Goal: Information Seeking & Learning: Learn about a topic

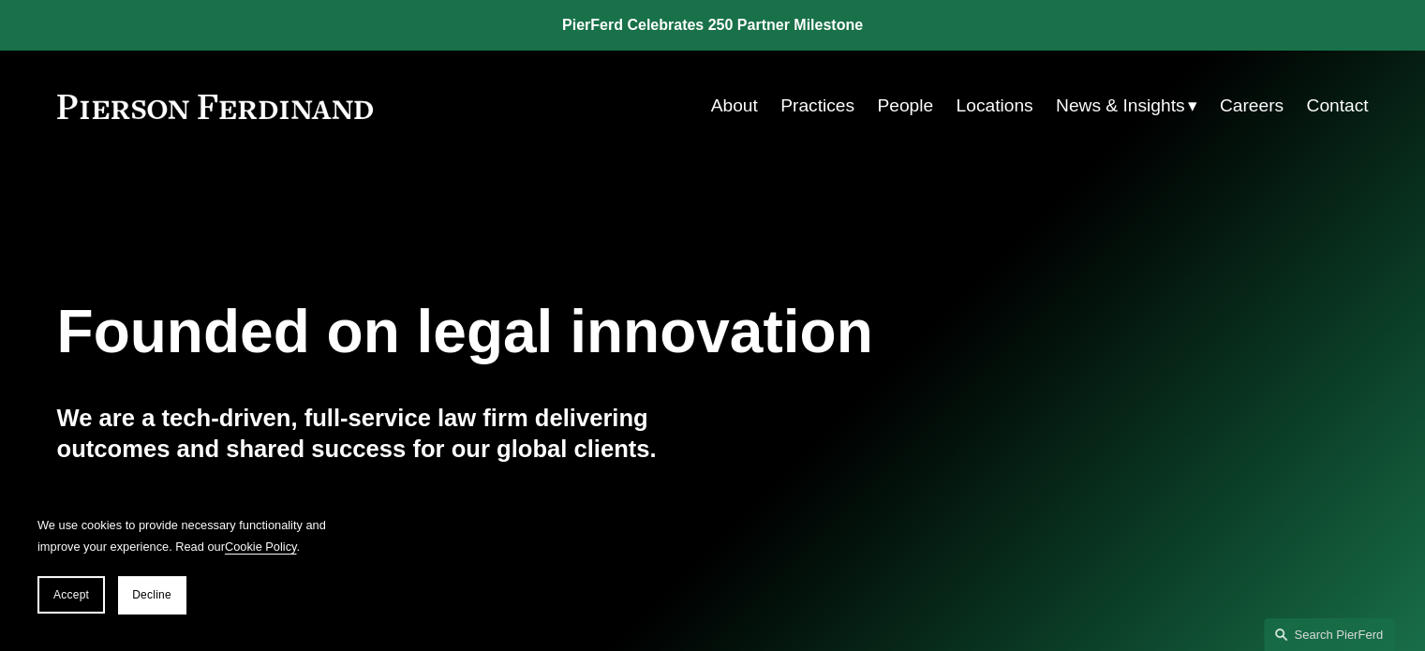
click at [892, 105] on link "People" at bounding box center [905, 106] width 56 height 36
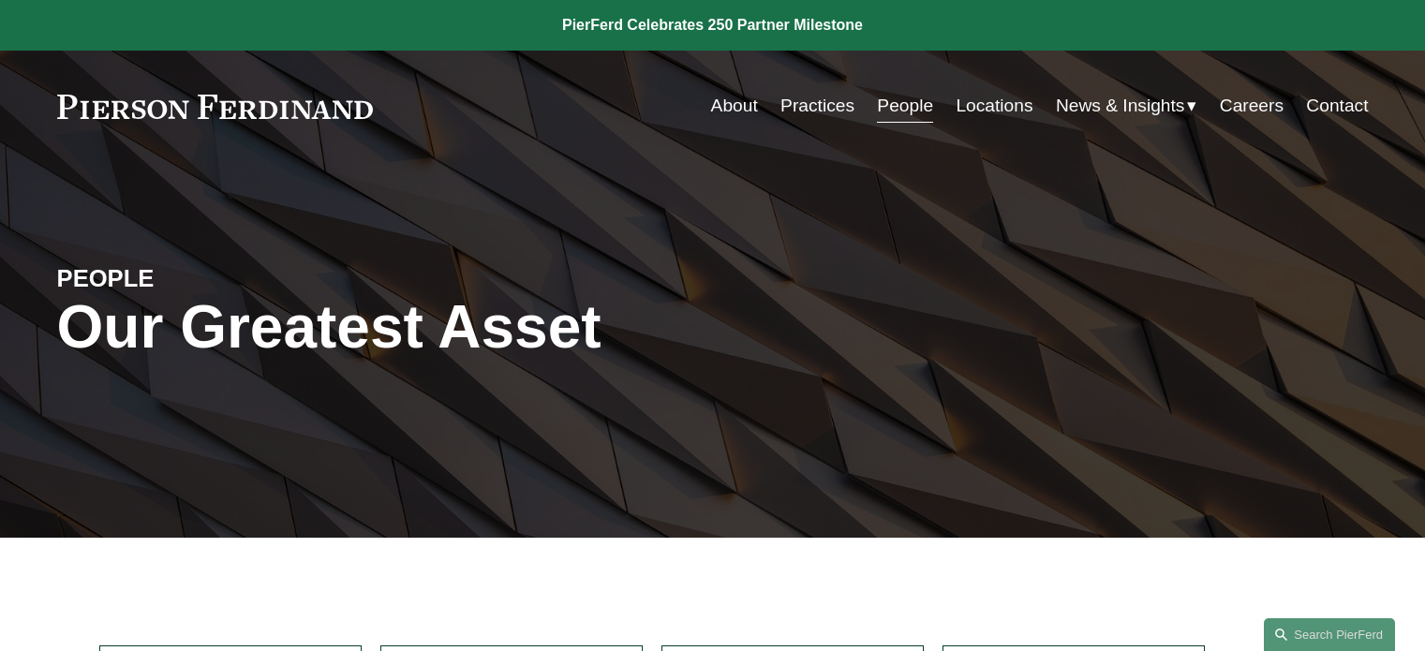
scroll to position [562, 0]
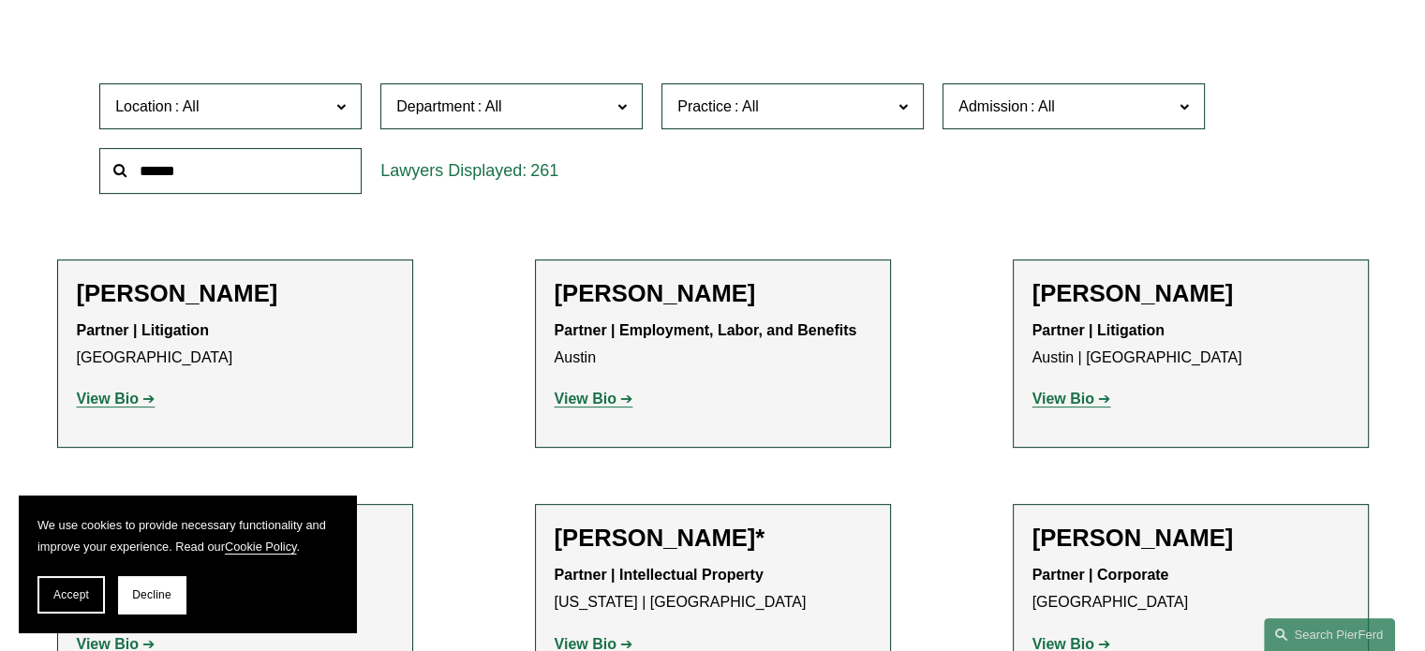
click at [188, 111] on span at bounding box center [187, 106] width 30 height 16
click at [0, 0] on link "[US_STATE]" at bounding box center [0, 0] width 0 height 0
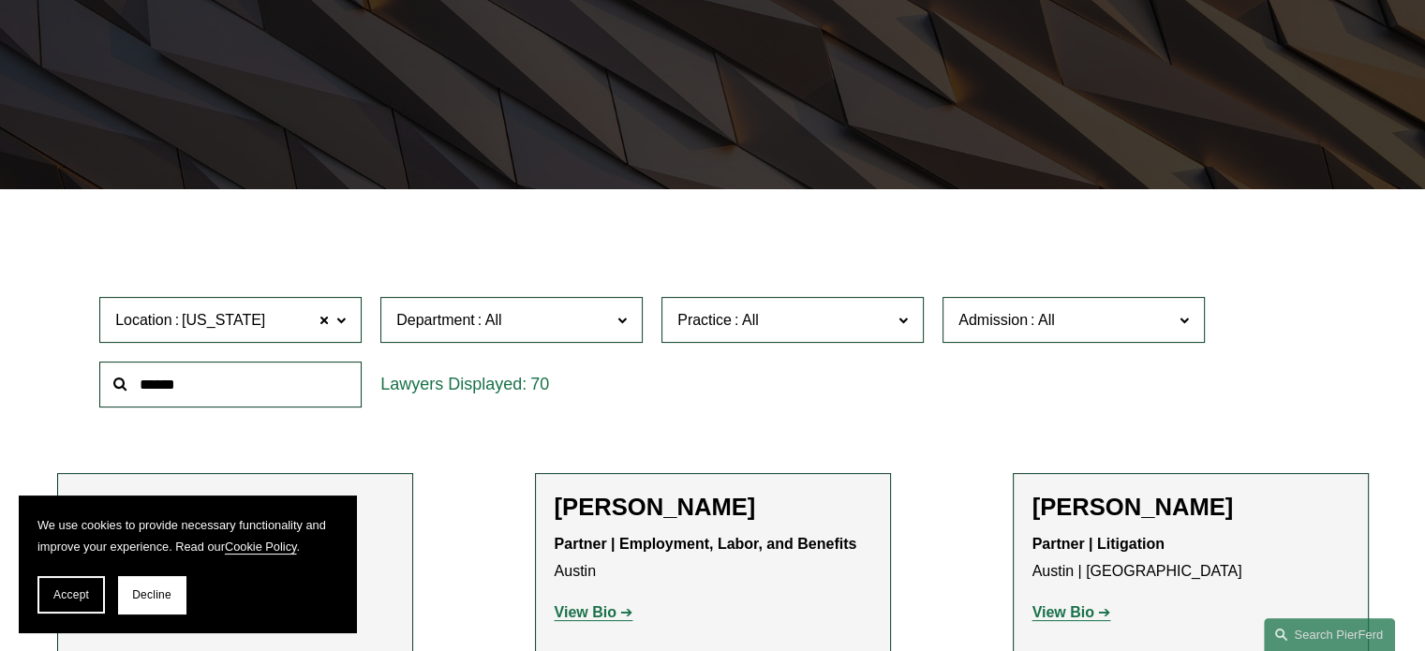
scroll to position [347, 0]
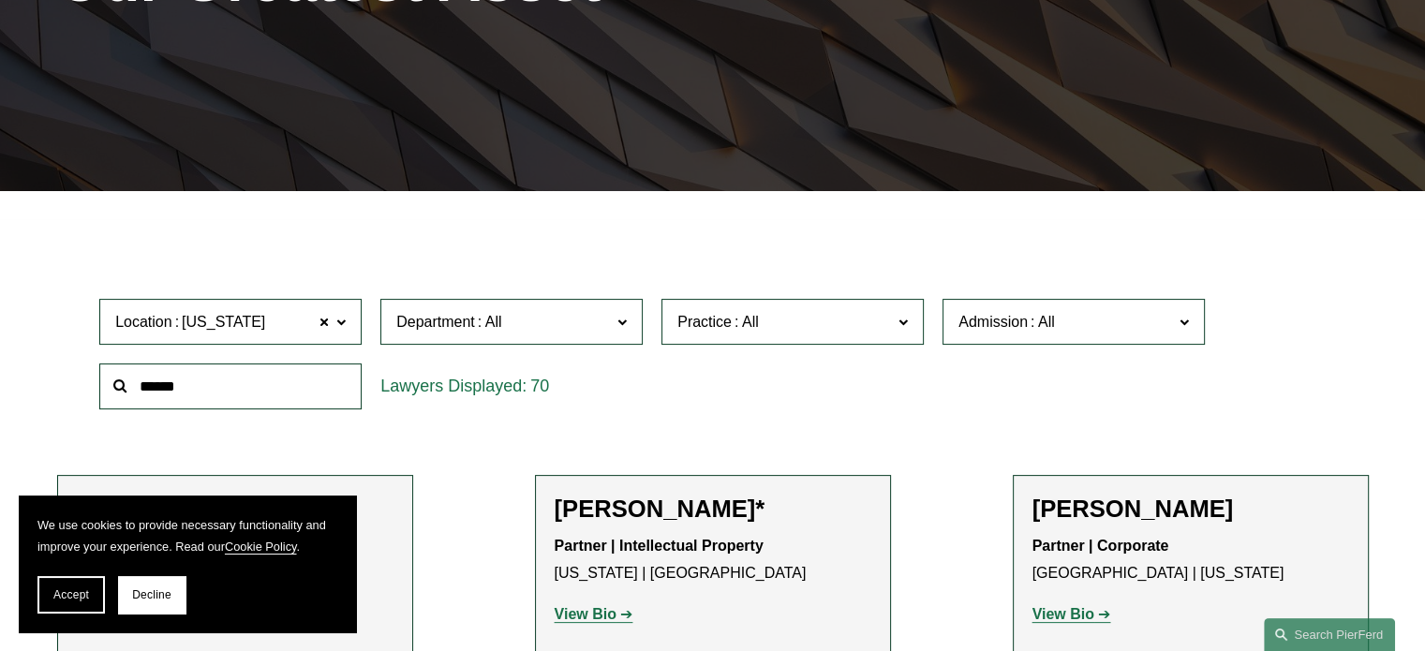
drag, startPoint x: 60, startPoint y: 592, endPoint x: 73, endPoint y: 542, distance: 51.3
click at [59, 590] on span "Accept" at bounding box center [71, 594] width 36 height 13
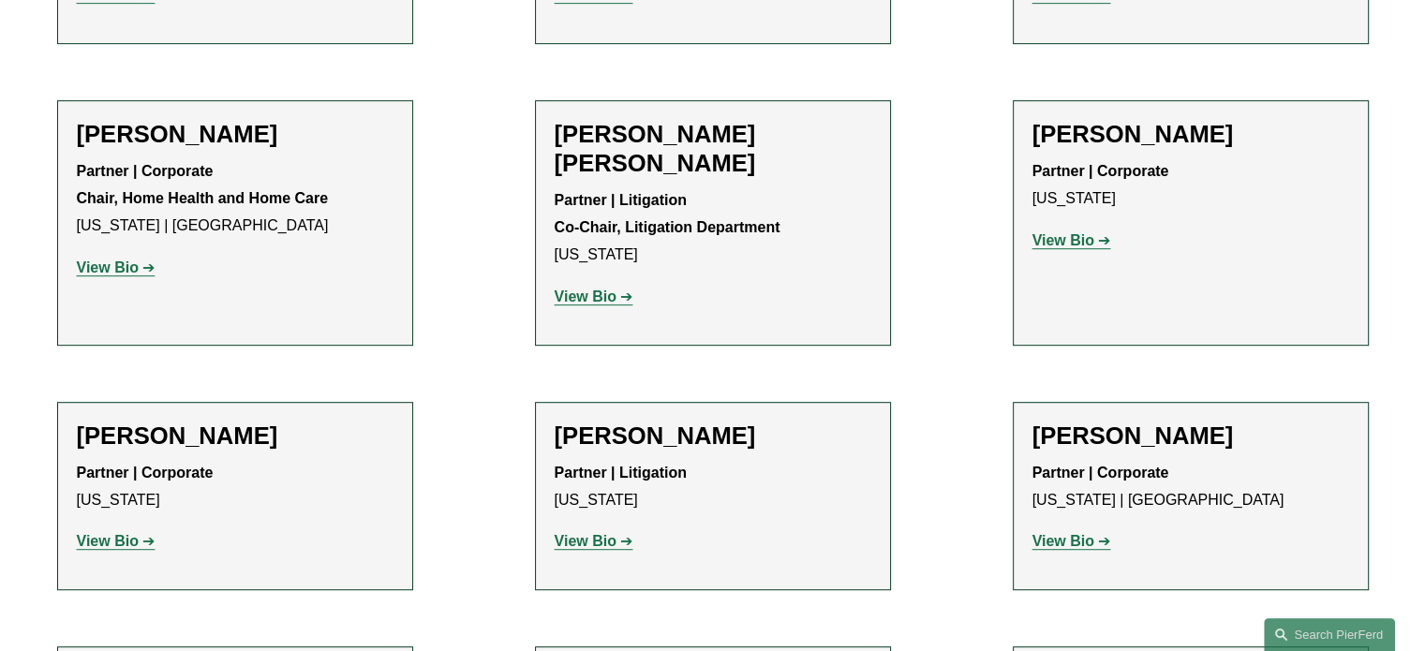
scroll to position [1002, 0]
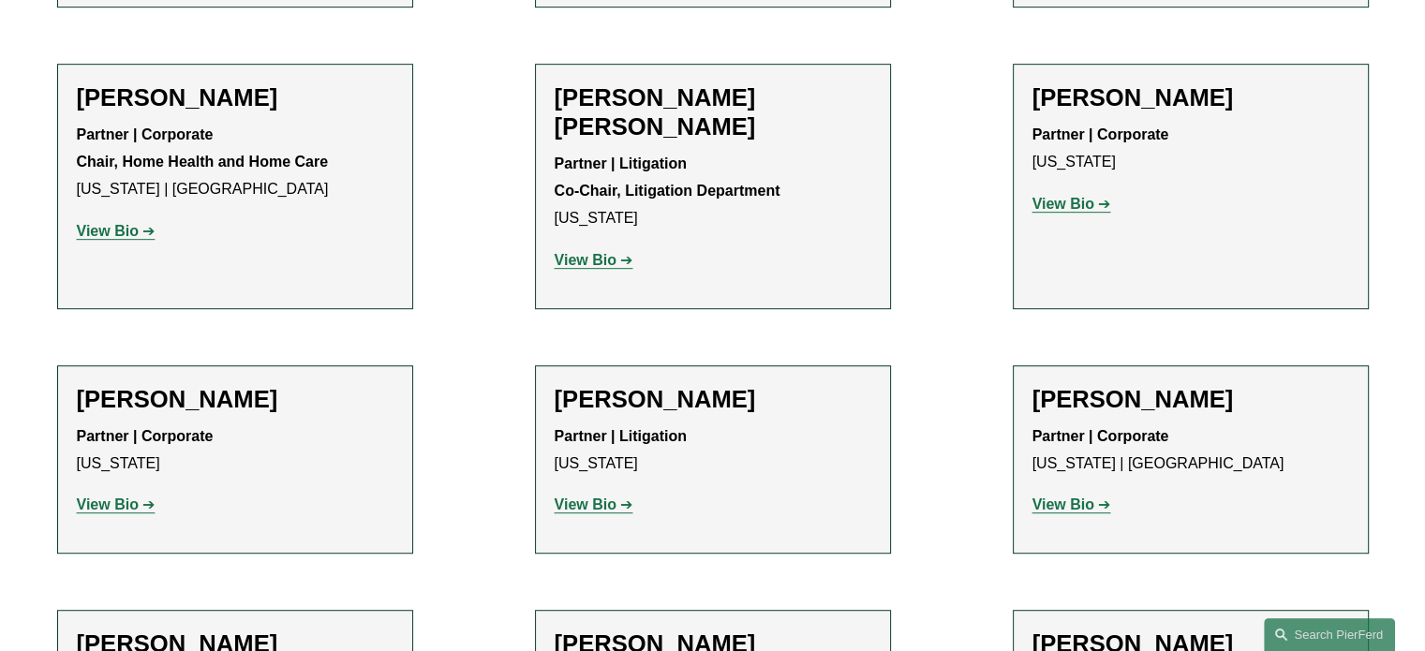
click at [1060, 207] on strong "View Bio" at bounding box center [1063, 204] width 62 height 16
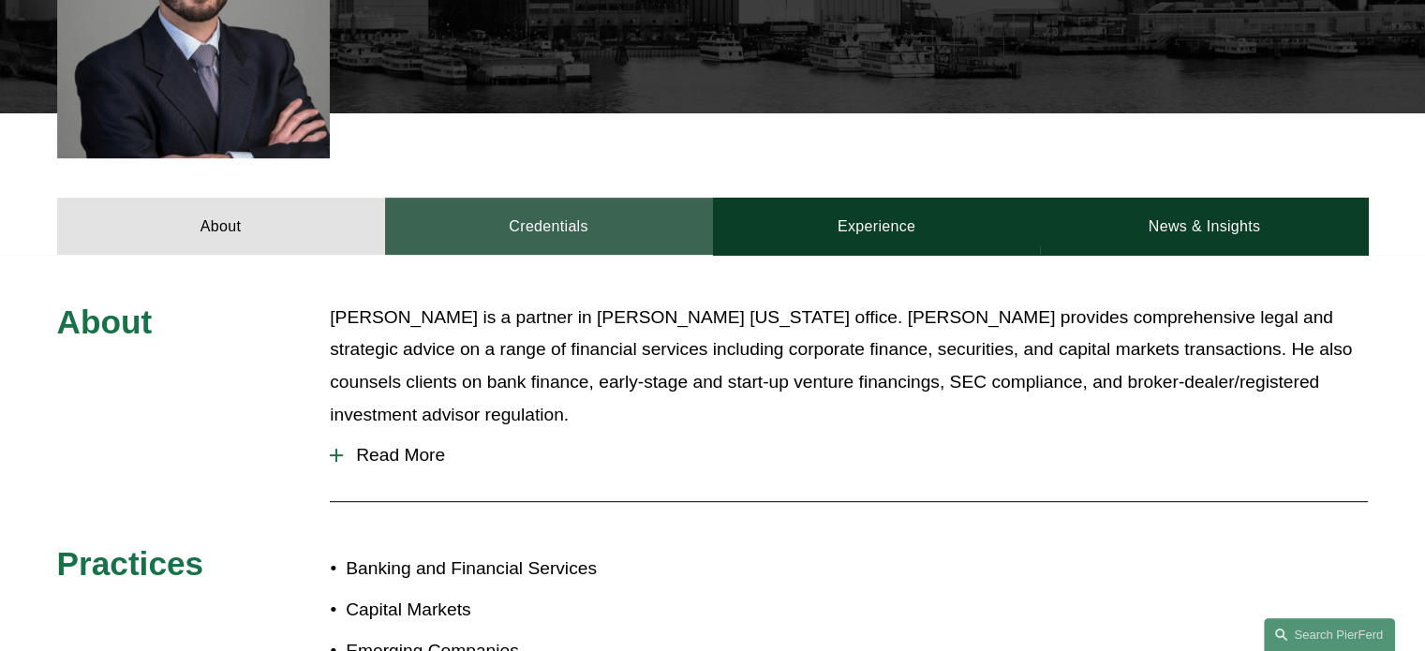
scroll to position [647, 0]
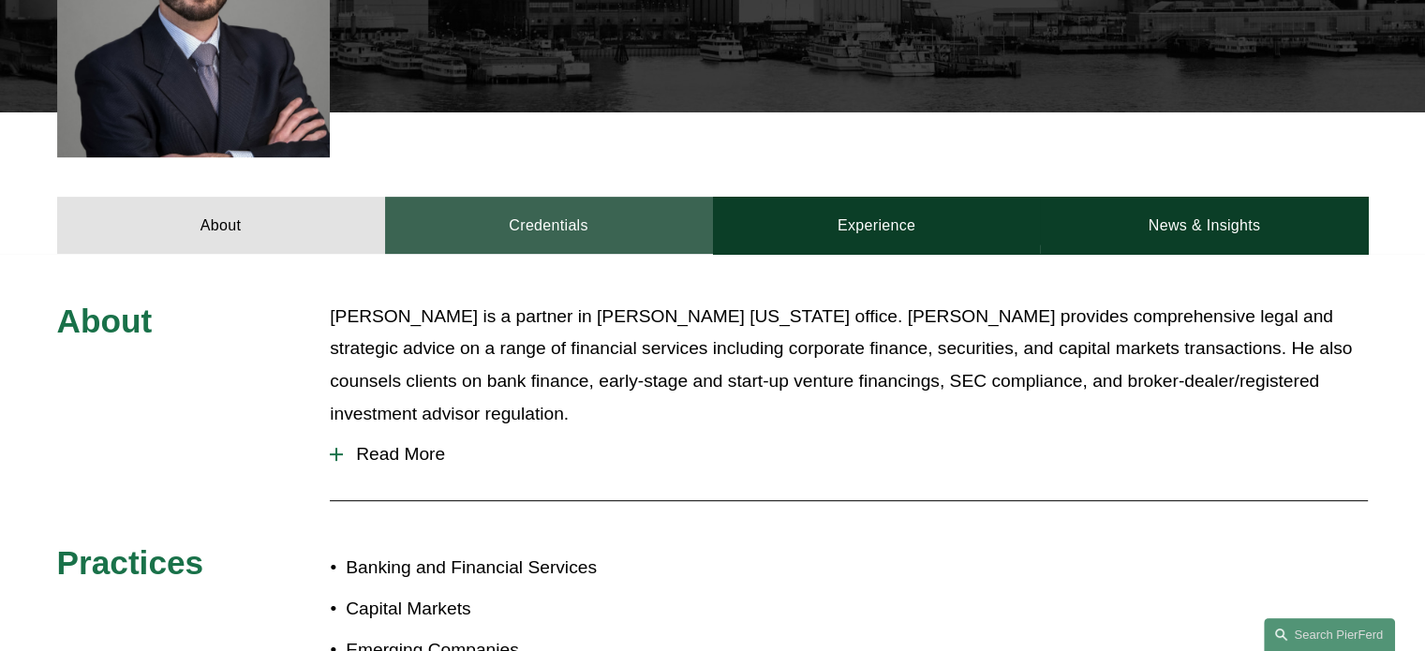
click at [510, 197] on link "Credentials" at bounding box center [549, 225] width 328 height 56
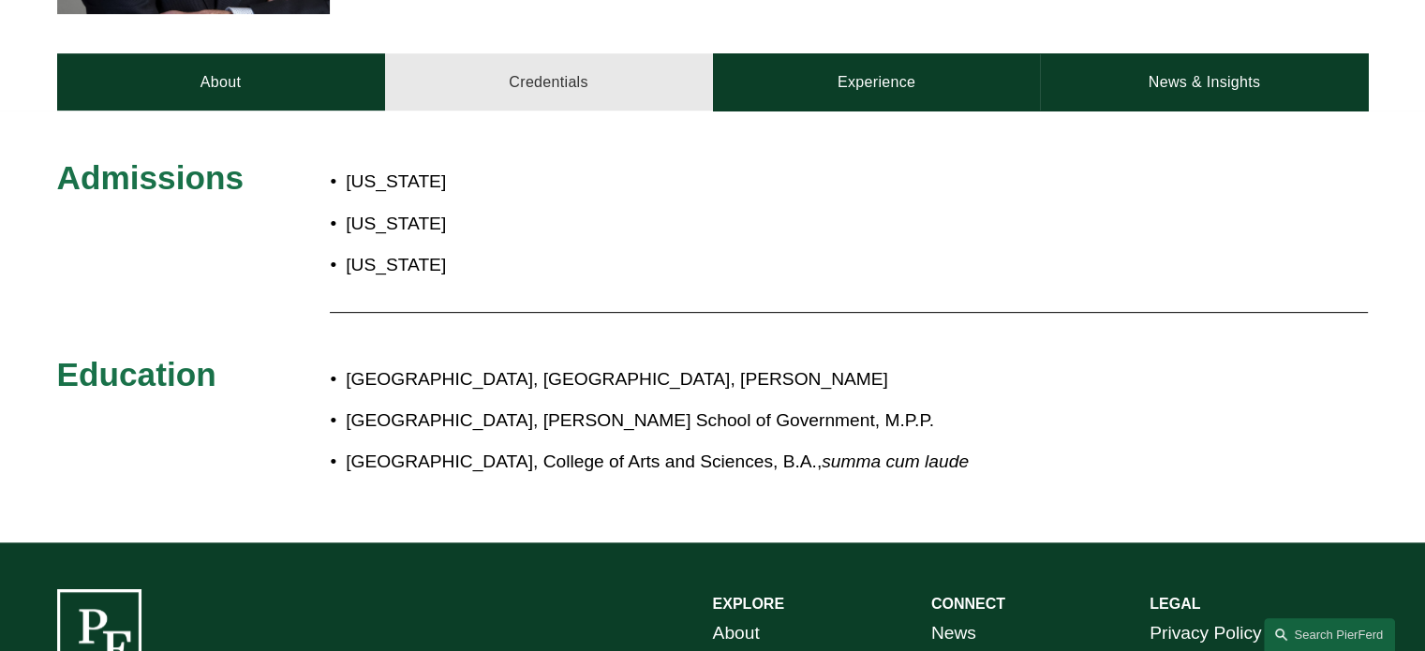
scroll to position [798, 0]
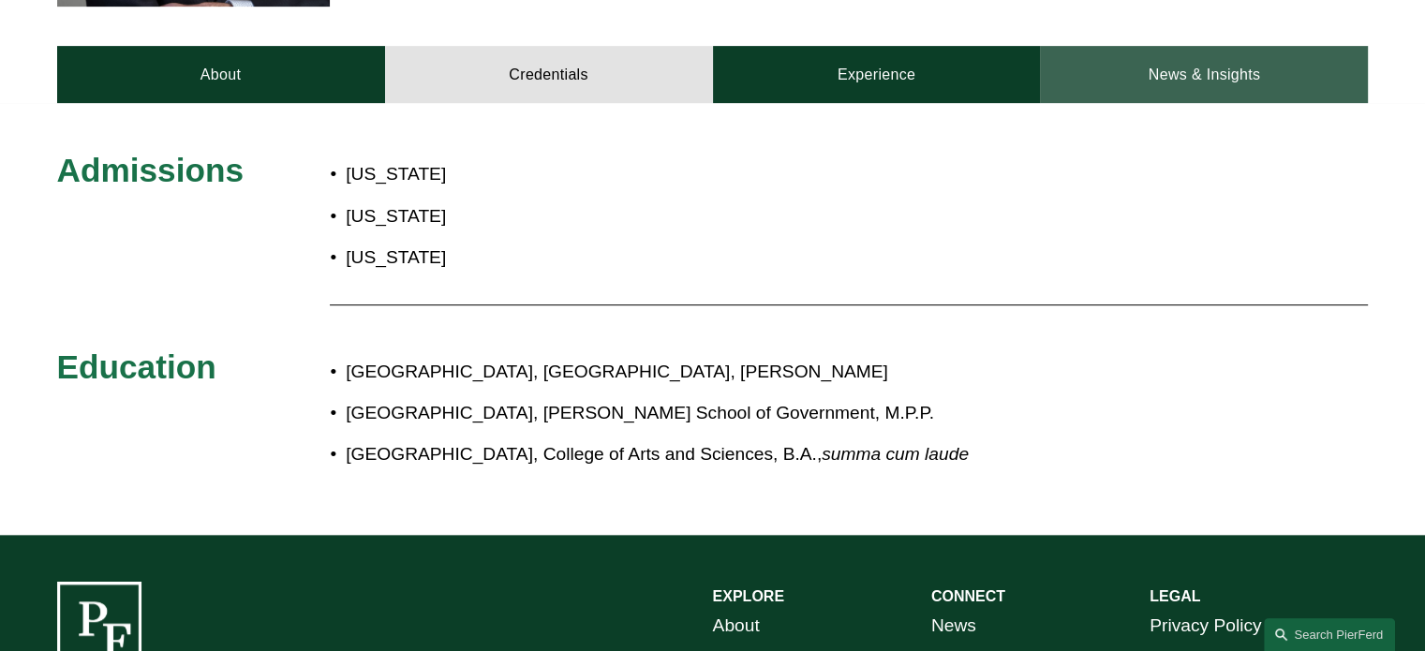
click at [1181, 46] on link "News & Insights" at bounding box center [1204, 74] width 328 height 56
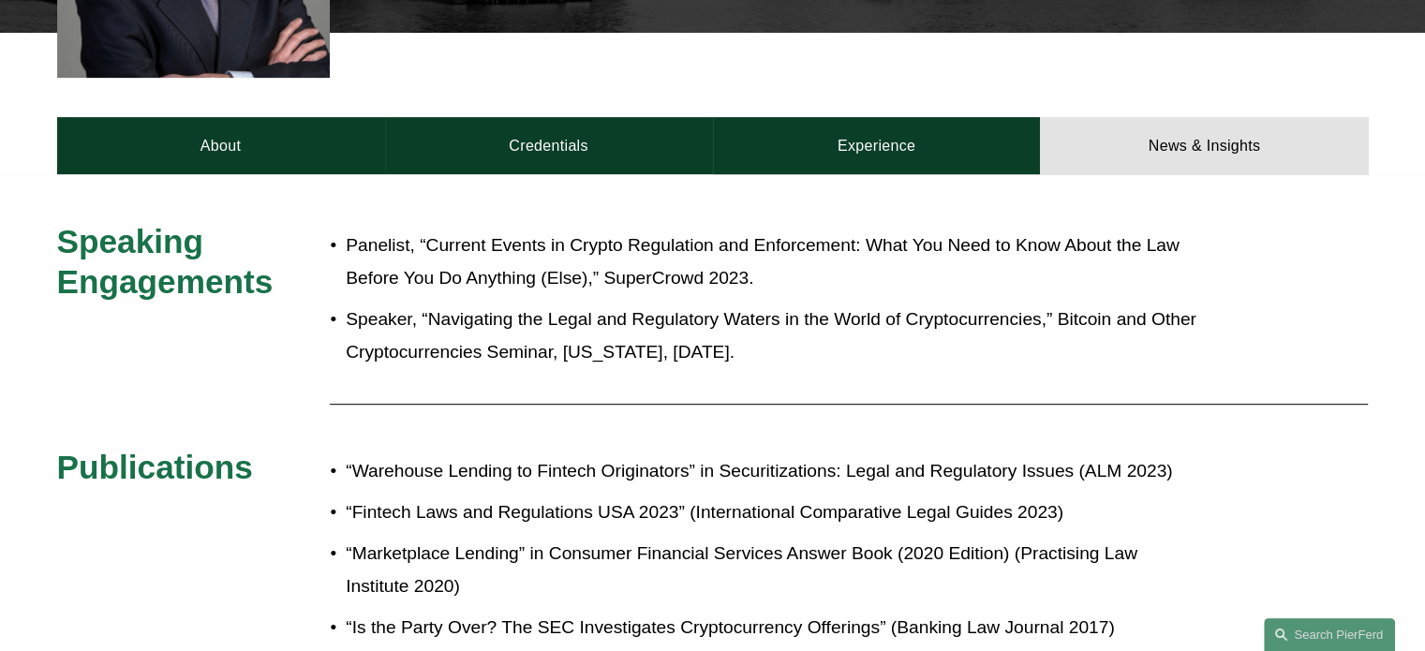
scroll to position [716, 0]
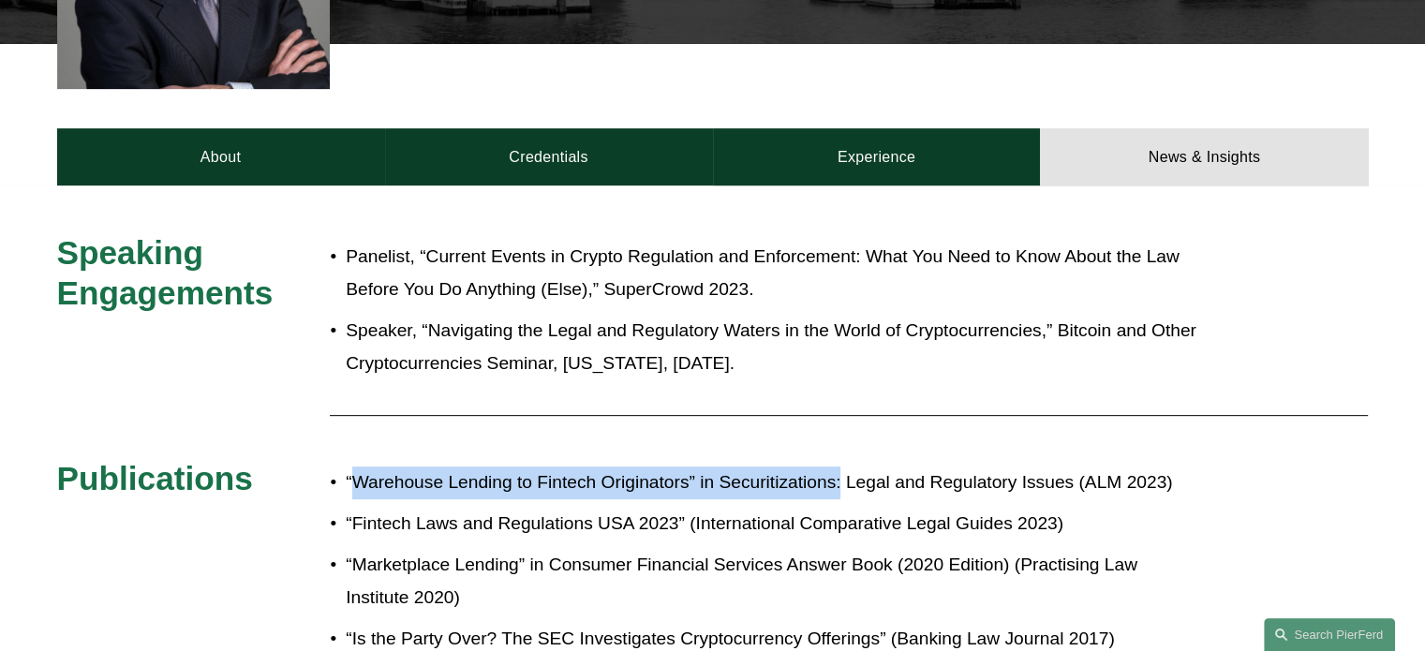
drag, startPoint x: 352, startPoint y: 460, endPoint x: 842, endPoint y: 477, distance: 490.2
click at [842, 477] on p "“Warehouse Lending to Fintech Originators” in Securitizations: Legal and Regula…" at bounding box center [775, 482] width 858 height 33
copy p "Warehouse Lending to Fintech Originators” in Securitizations:"
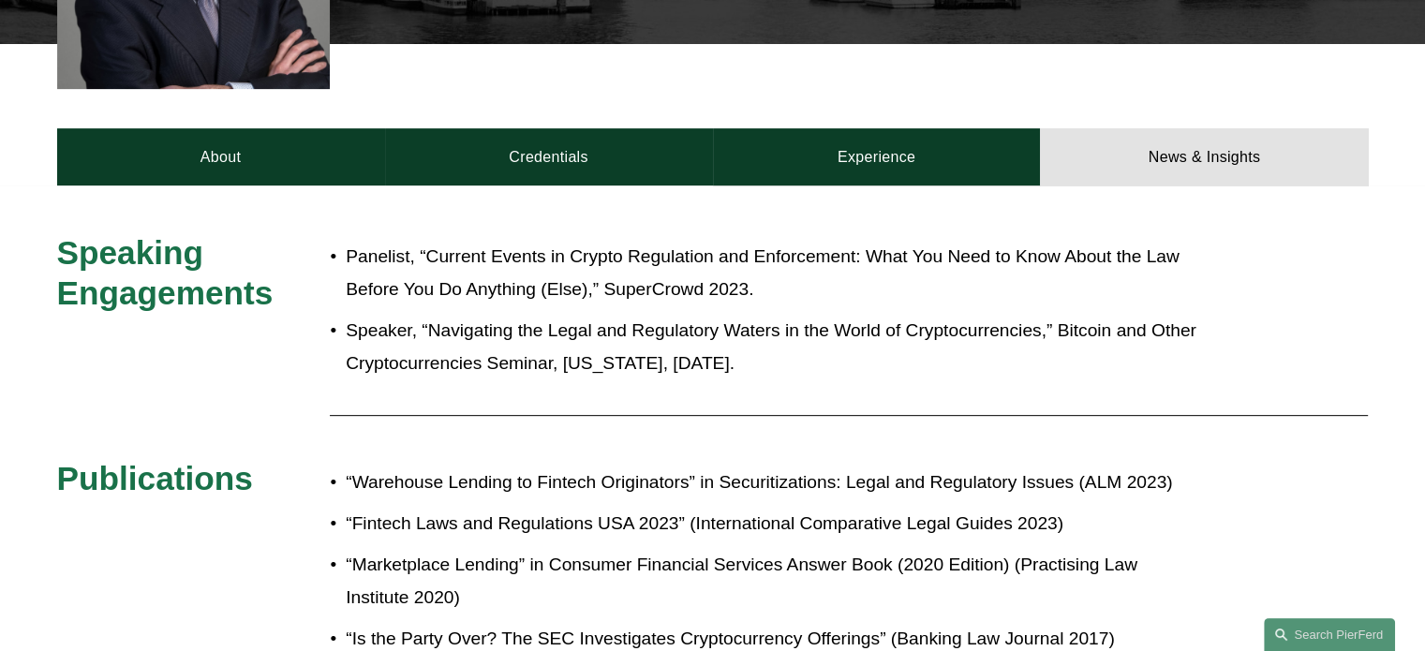
click at [775, 315] on p "Speaker, “Navigating the Legal and Regulatory Waters in the World of Cryptocurr…" at bounding box center [775, 347] width 858 height 65
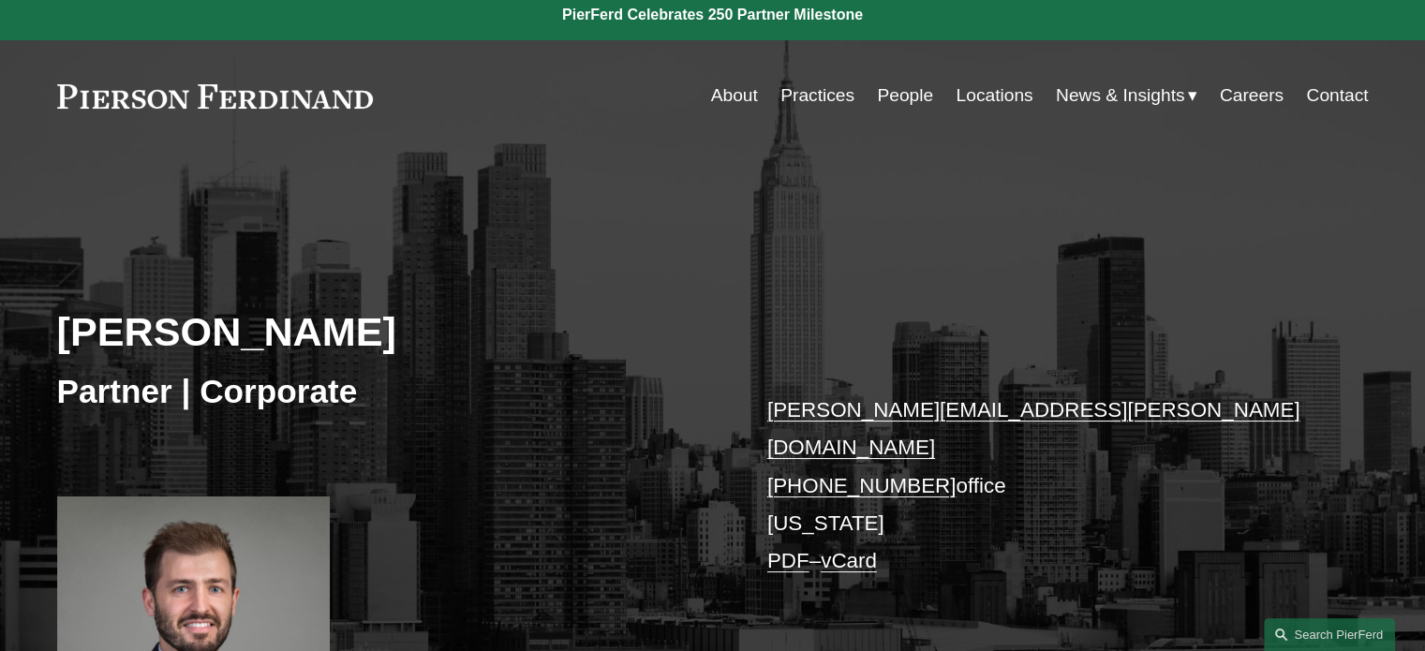
scroll to position [0, 0]
